Goal: Contribute content

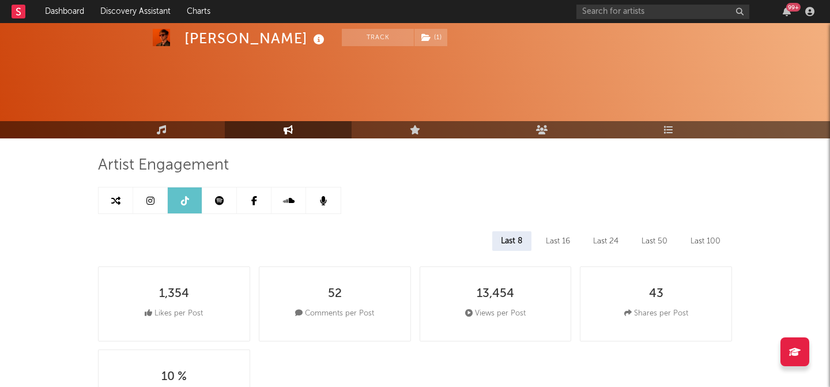
select select "6m"
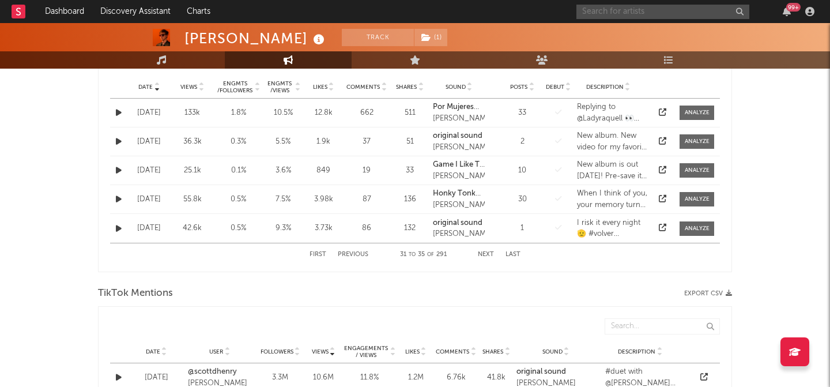
click at [608, 11] on input "text" at bounding box center [663, 12] width 173 height 14
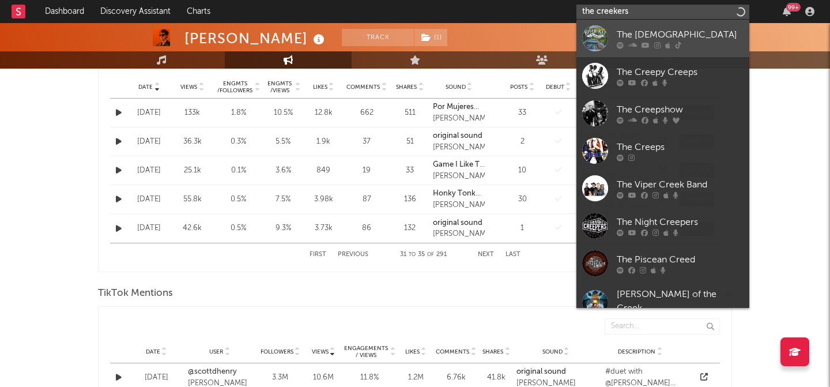
type input "the creekers"
click at [604, 45] on div at bounding box center [595, 38] width 26 height 26
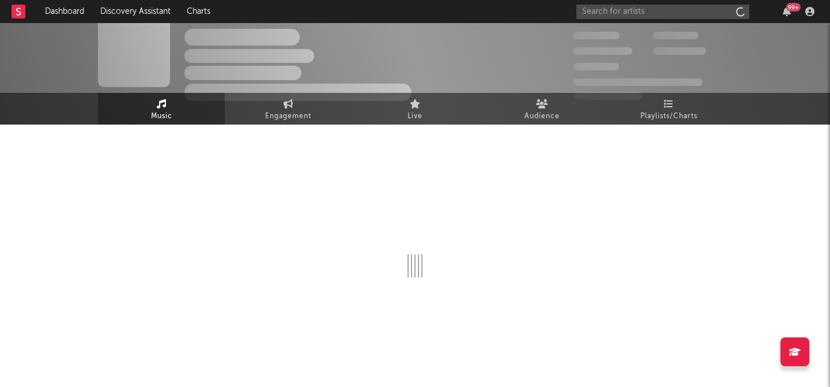
scroll to position [14, 0]
select select "6m"
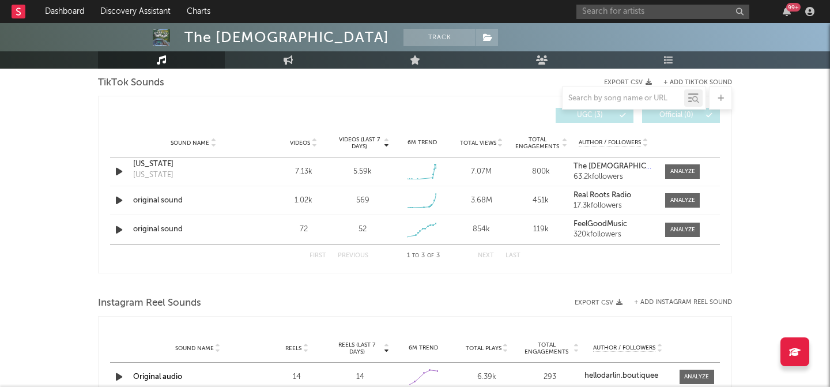
scroll to position [775, 0]
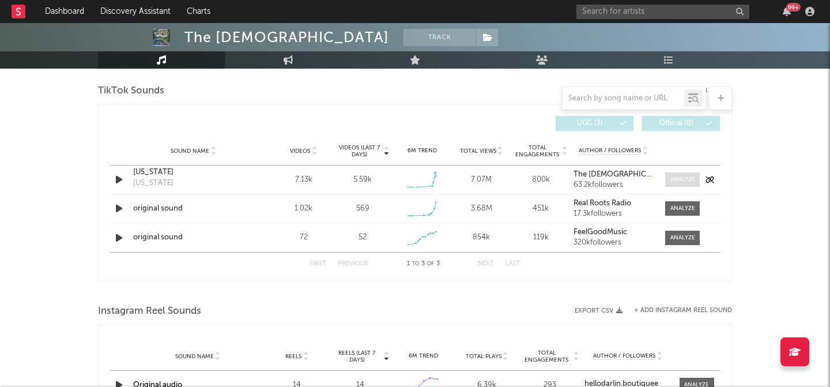
click at [680, 182] on div at bounding box center [683, 179] width 25 height 9
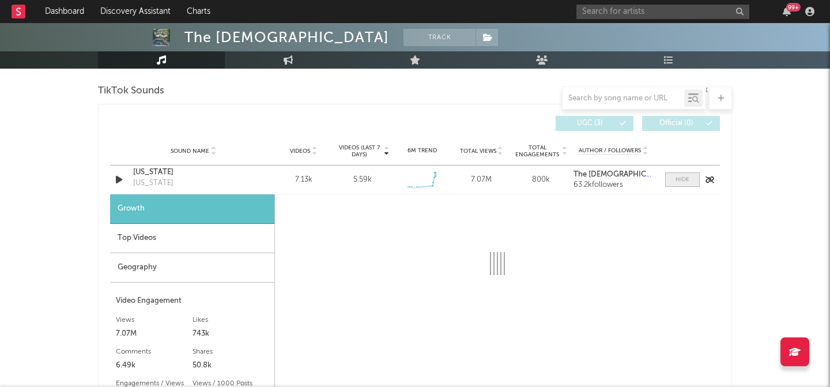
select select "1w"
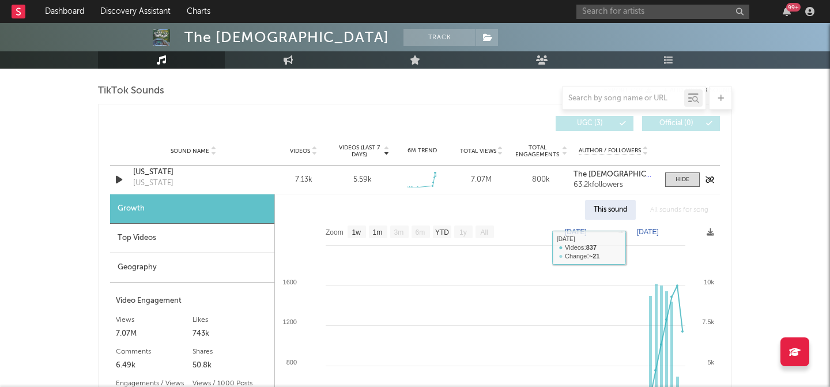
click at [159, 174] on div "[US_STATE]" at bounding box center [193, 173] width 121 height 12
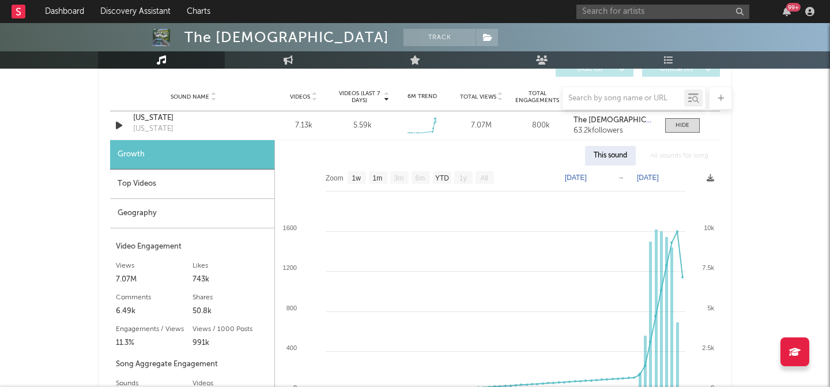
scroll to position [917, 0]
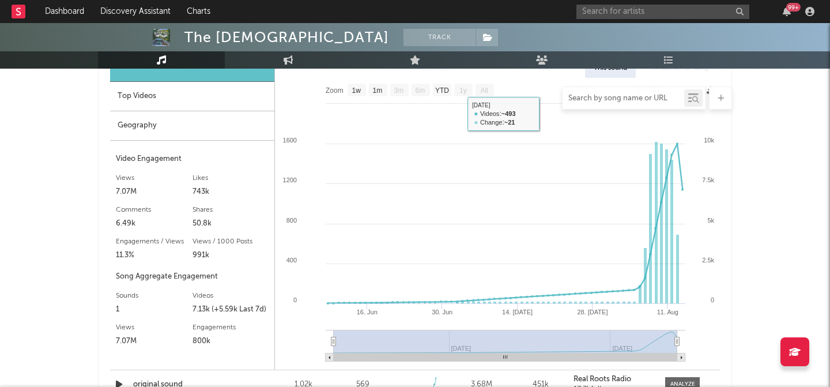
click at [608, 95] on input "text" at bounding box center [624, 98] width 122 height 9
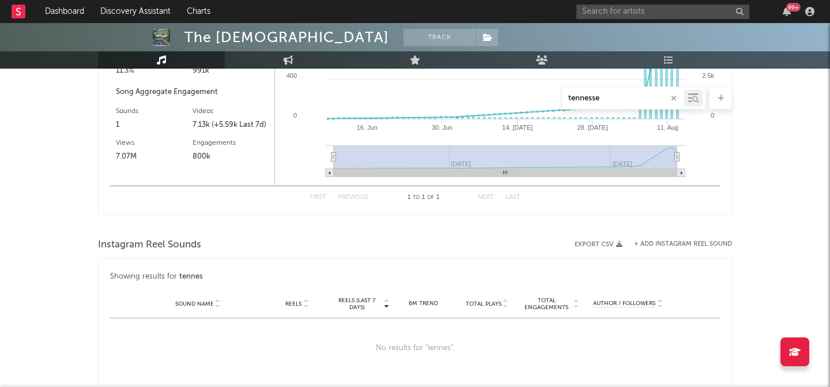
scroll to position [732, 0]
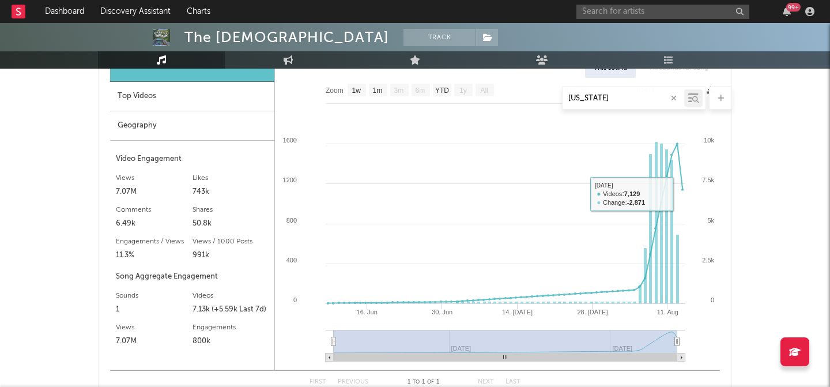
type input "[US_STATE]"
click at [786, 183] on div "The Creekers Track [GEOGRAPHIC_DATA] | Country Edit Track Benchmark Summary 11,…" at bounding box center [415, 56] width 830 height 1531
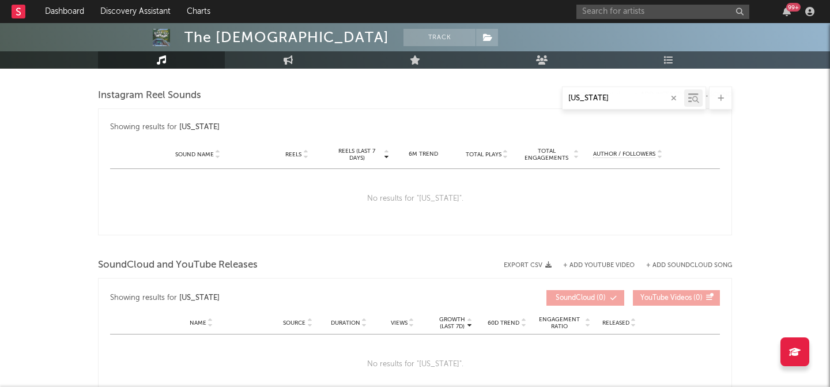
scroll to position [1101, 0]
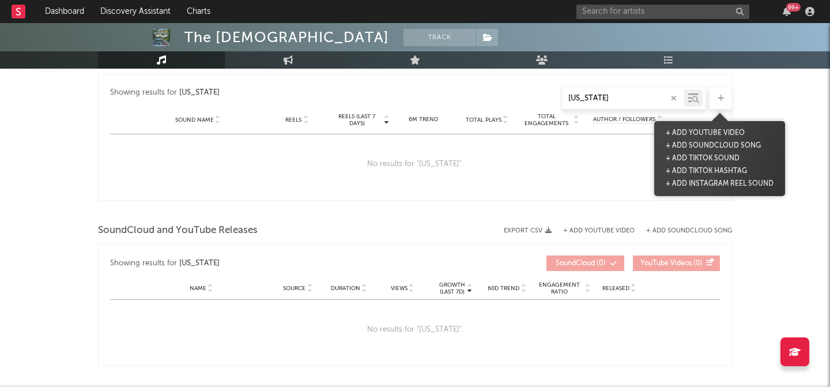
click at [727, 100] on div at bounding box center [720, 98] width 23 height 23
click at [691, 184] on button "+ Add Instagram Reel Sound" at bounding box center [720, 184] width 114 height 13
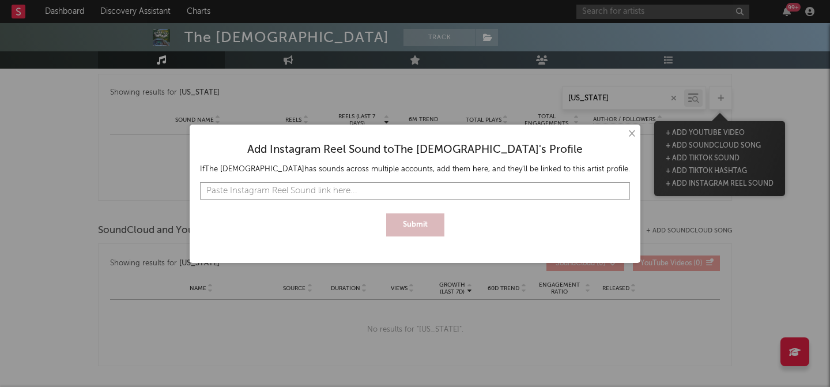
click at [494, 191] on input "text" at bounding box center [415, 190] width 430 height 17
paste input "[URL][DOMAIN_NAME]"
click at [437, 219] on button "Submit" at bounding box center [415, 224] width 58 height 23
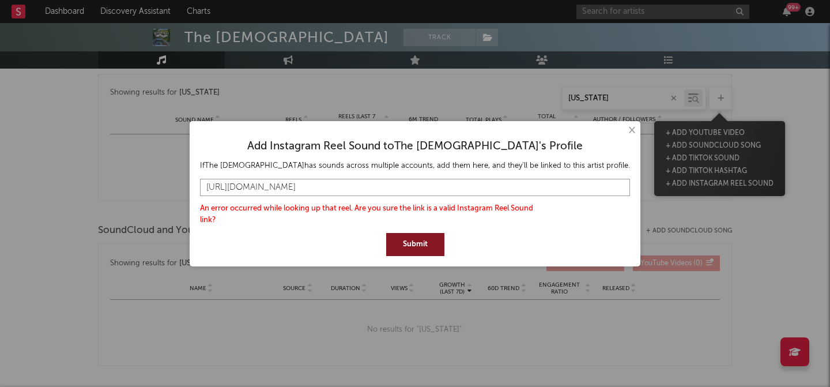
click at [524, 186] on input "[URL][DOMAIN_NAME]" at bounding box center [415, 187] width 430 height 17
drag, startPoint x: 466, startPoint y: 186, endPoint x: 640, endPoint y: 193, distance: 173.7
click at [640, 193] on div "× Add Instagram Reel Sound to The Creekers 's Profile If The [DEMOGRAPHIC_DATA]…" at bounding box center [415, 193] width 830 height 387
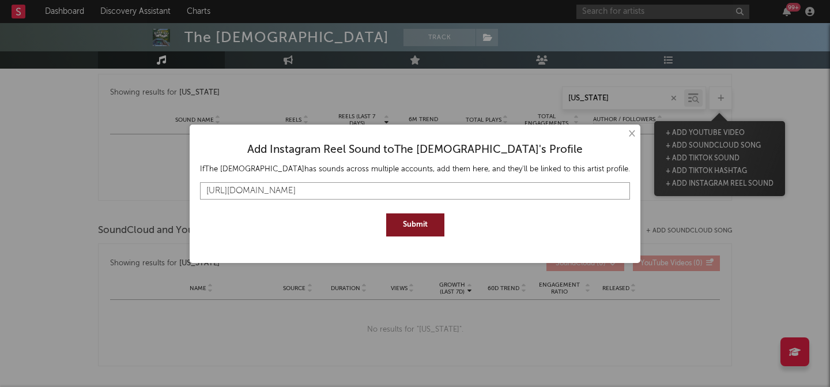
scroll to position [0, 0]
click at [386, 213] on button "Submit" at bounding box center [415, 224] width 58 height 23
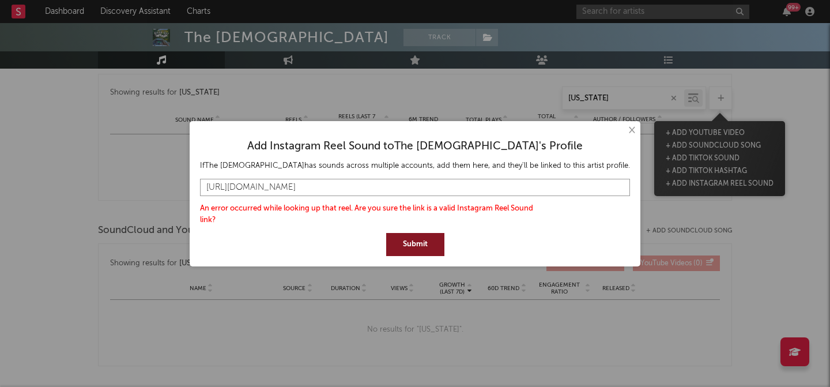
click at [261, 187] on input "[URL][DOMAIN_NAME]" at bounding box center [415, 187] width 430 height 17
paste input "?igsh=MXZ2cXFqd3J5MXQ0cg%3D%3D"
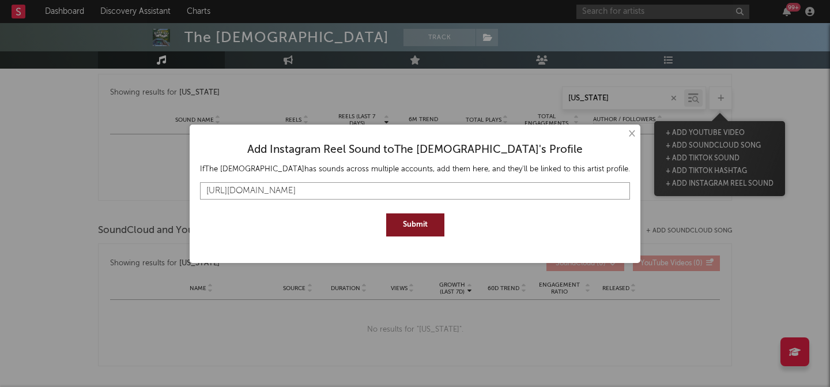
type input "[URL][DOMAIN_NAME]"
click at [426, 225] on button "Submit" at bounding box center [415, 224] width 58 height 23
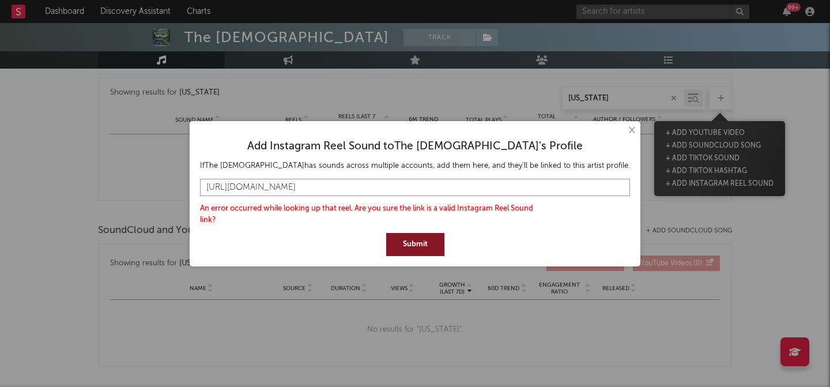
click at [385, 187] on input "[URL][DOMAIN_NAME]" at bounding box center [415, 187] width 430 height 17
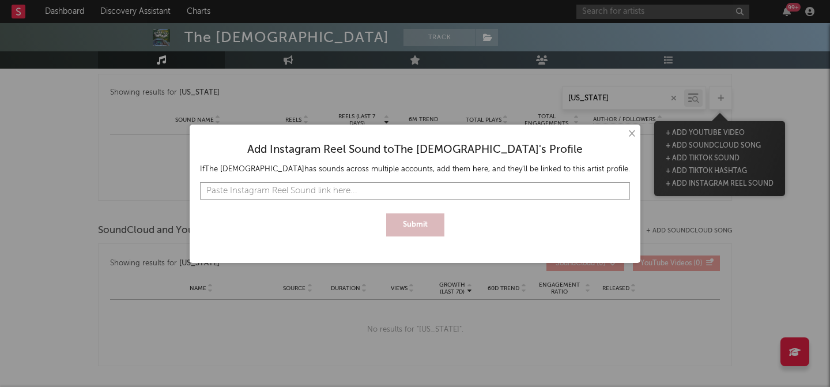
paste input "[URL][DOMAIN_NAME]"
type input "[URL][DOMAIN_NAME]"
click at [386, 213] on button "Submit" at bounding box center [415, 224] width 58 height 23
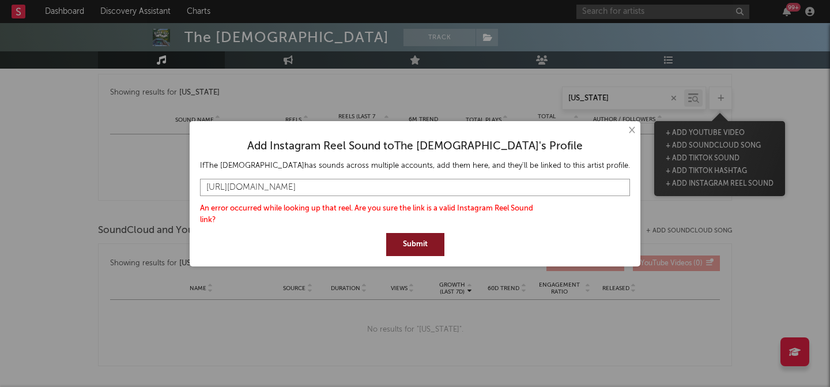
click at [416, 192] on input "[URL][DOMAIN_NAME]" at bounding box center [415, 187] width 430 height 17
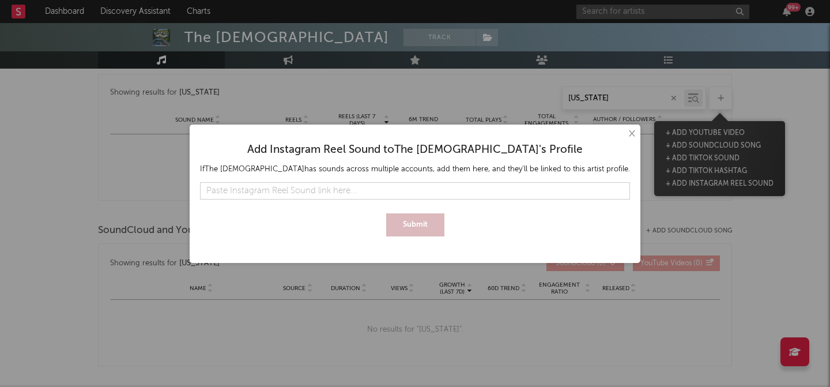
click at [625, 135] on button "×" at bounding box center [631, 133] width 13 height 13
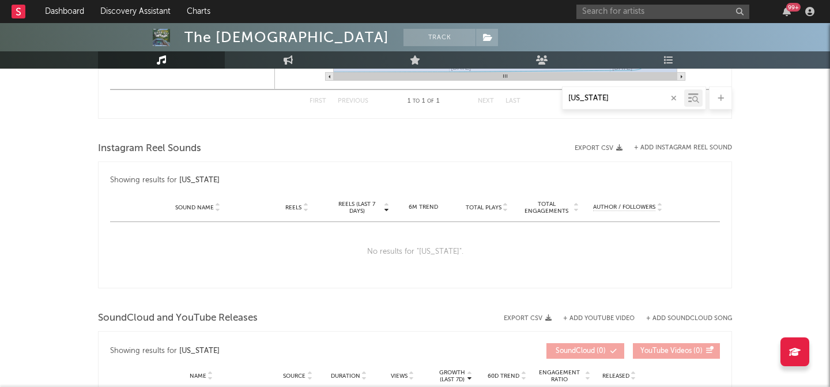
scroll to position [1014, 0]
